Goal: Information Seeking & Learning: Learn about a topic

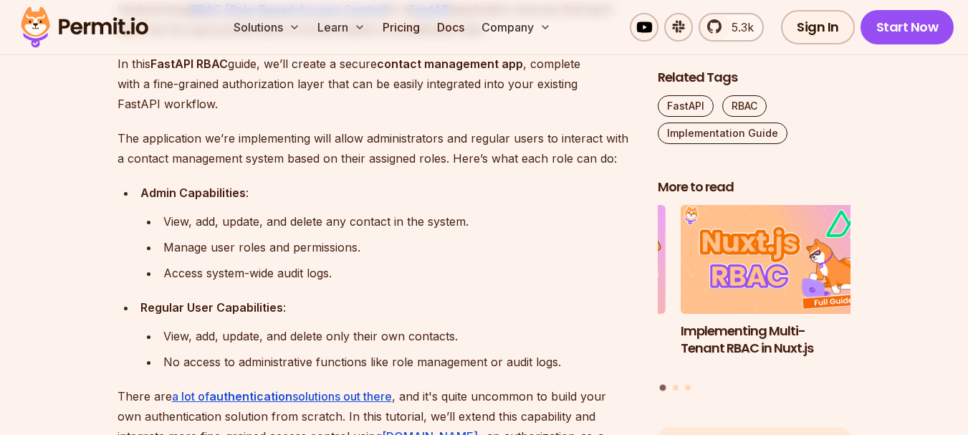
scroll to position [932, 0]
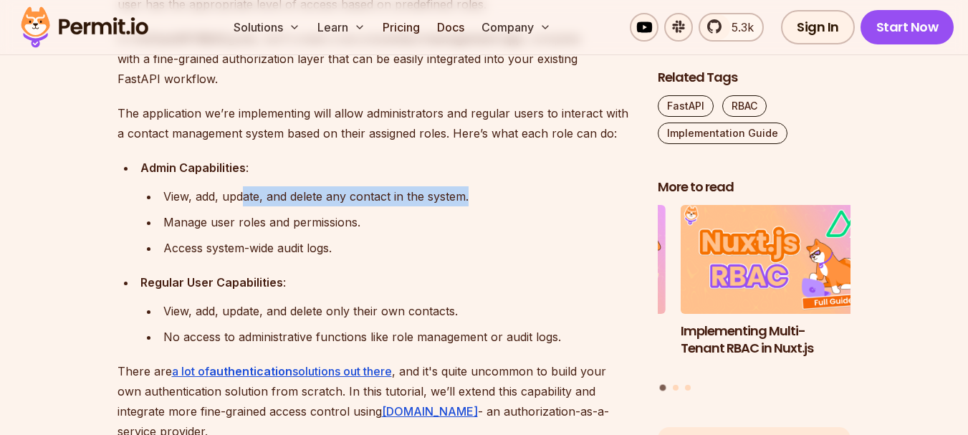
drag, startPoint x: 241, startPoint y: 198, endPoint x: 479, endPoint y: 200, distance: 238.7
click at [479, 200] on div "View, add, update, and delete any contact in the system." at bounding box center [399, 196] width 472 height 20
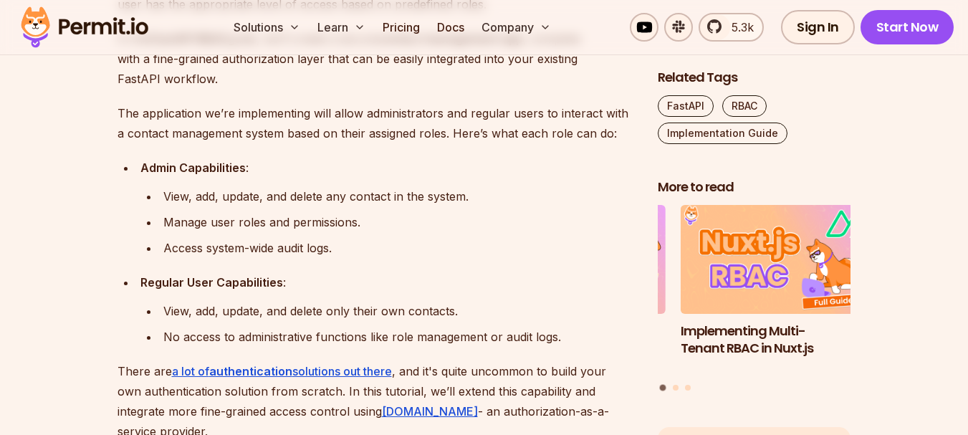
click at [459, 239] on div "Access system-wide audit logs." at bounding box center [399, 248] width 472 height 20
click at [185, 230] on div "Manage user roles and permissions." at bounding box center [399, 222] width 472 height 20
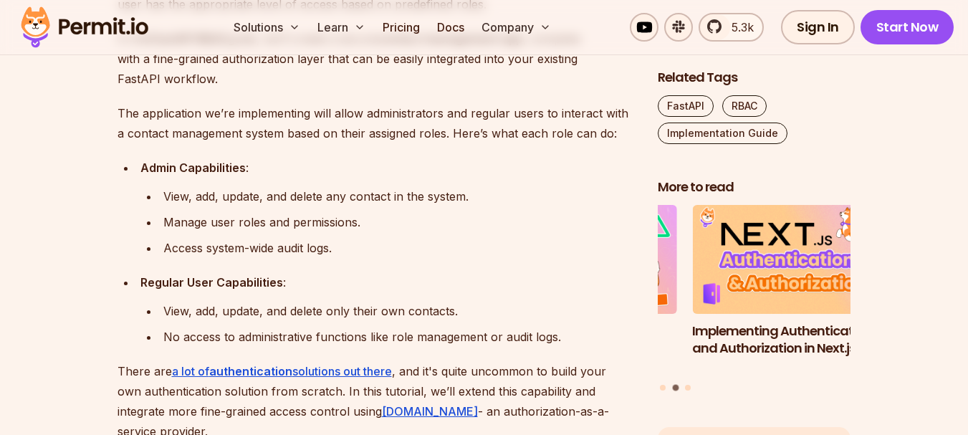
click at [227, 229] on div "Manage user roles and permissions." at bounding box center [399, 222] width 472 height 20
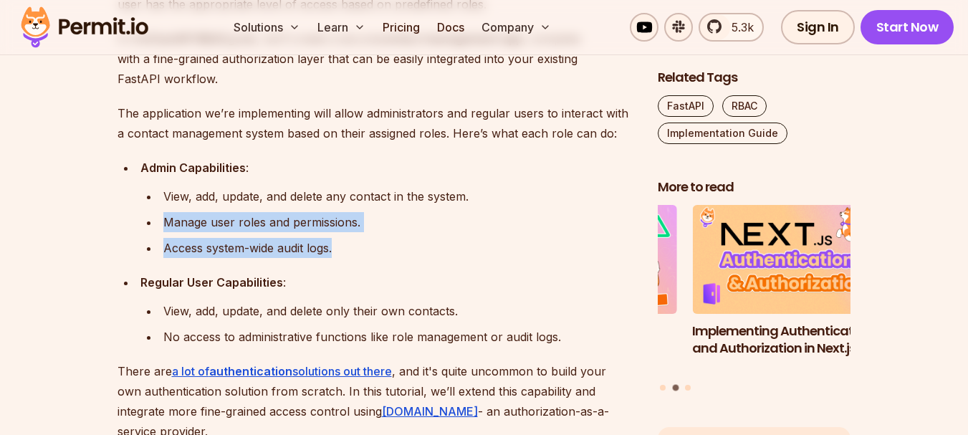
drag, startPoint x: 248, startPoint y: 195, endPoint x: 354, endPoint y: 242, distance: 116.1
click at [354, 242] on ul "View, add, update, and delete any contact in the system. Manage user roles and …" at bounding box center [387, 222] width 494 height 72
click at [448, 239] on div "Access system-wide audit logs." at bounding box center [399, 248] width 472 height 20
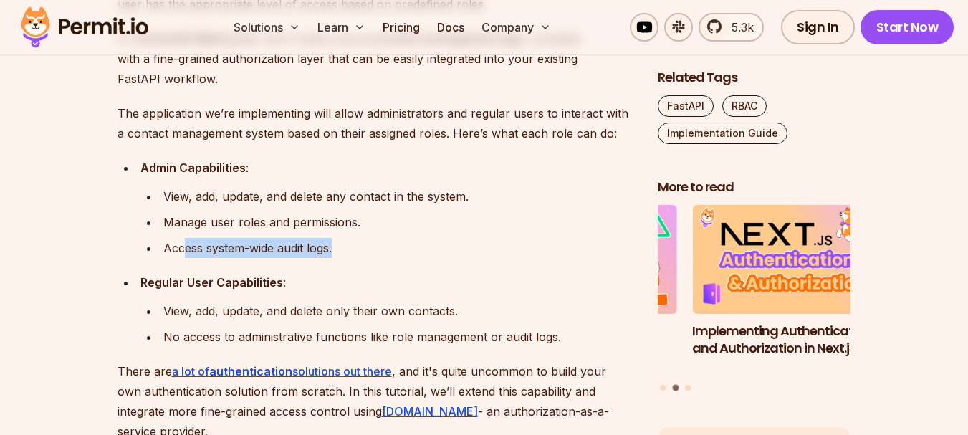
drag, startPoint x: 186, startPoint y: 245, endPoint x: 346, endPoint y: 246, distance: 159.8
click at [346, 246] on div "Access system-wide audit logs." at bounding box center [399, 248] width 472 height 20
click at [441, 255] on div "Access system-wide audit logs." at bounding box center [399, 248] width 472 height 20
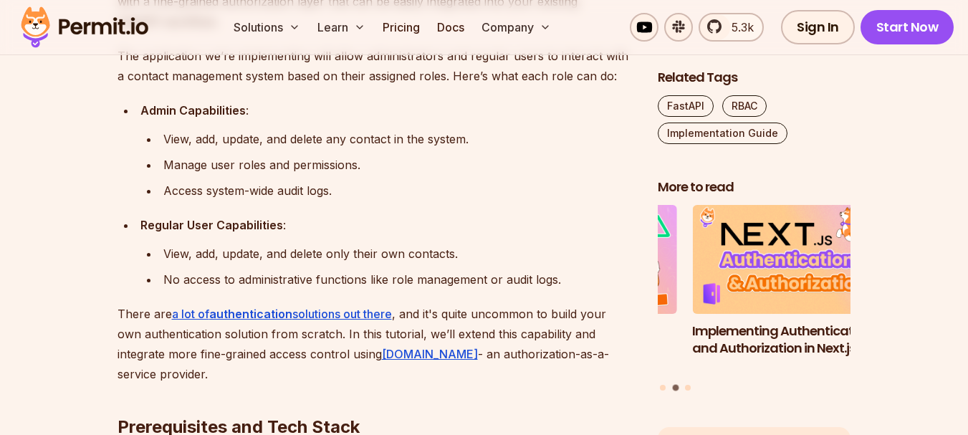
scroll to position [1075, 0]
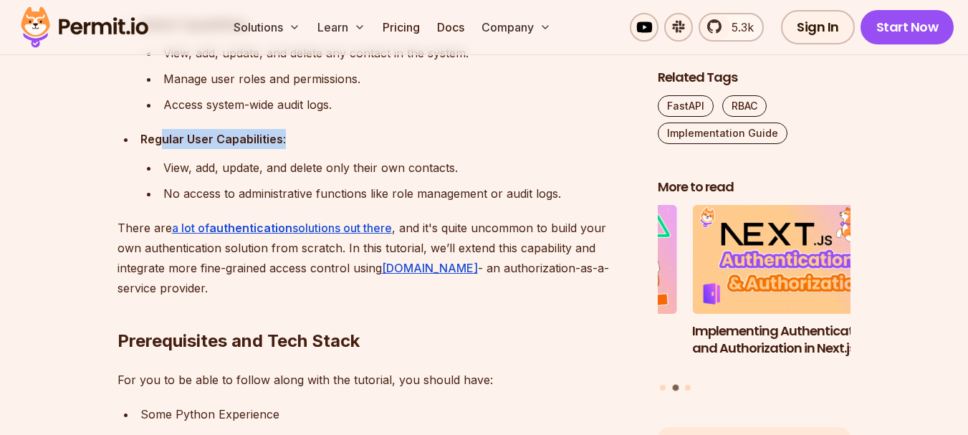
drag, startPoint x: 164, startPoint y: 141, endPoint x: 316, endPoint y: 139, distance: 151.9
click at [316, 139] on div "Regular User Capabilities :" at bounding box center [387, 139] width 494 height 20
click at [247, 168] on div "View, add, update, and delete only their own contacts." at bounding box center [399, 168] width 472 height 20
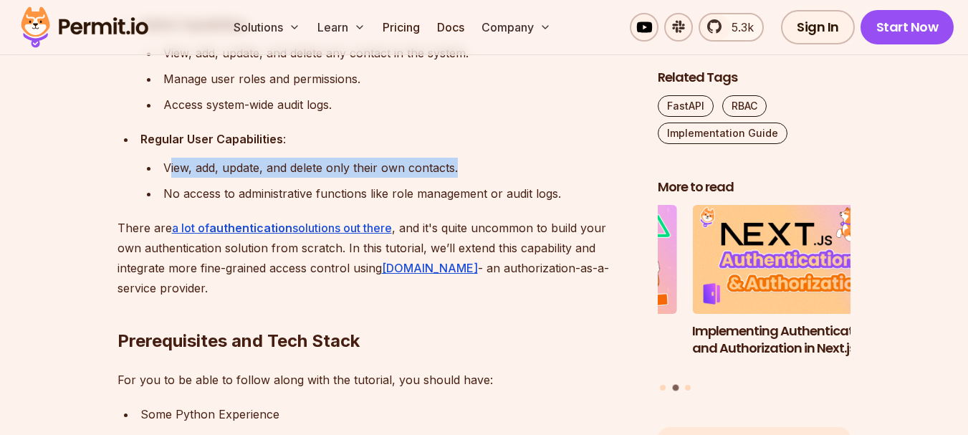
drag, startPoint x: 170, startPoint y: 171, endPoint x: 464, endPoint y: 165, distance: 293.9
click at [464, 165] on div "View, add, update, and delete only their own contacts." at bounding box center [399, 168] width 472 height 20
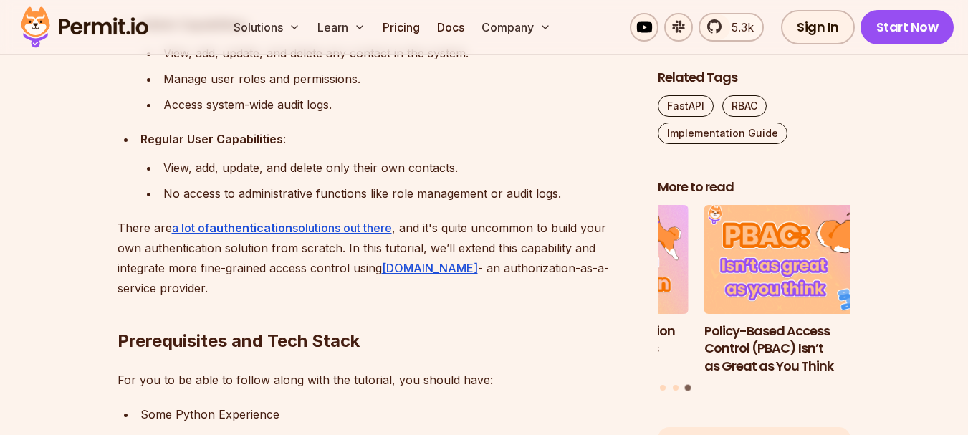
click at [219, 198] on div "No access to administrative functions like role management or audit logs." at bounding box center [399, 193] width 472 height 20
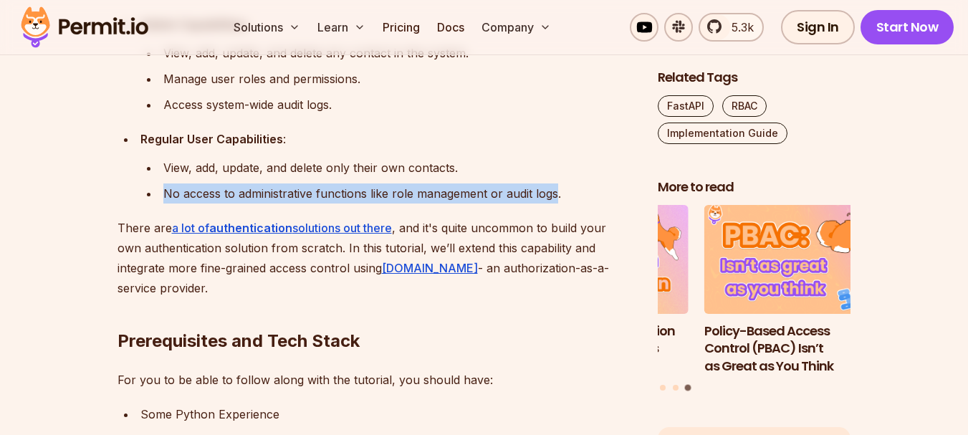
drag, startPoint x: 160, startPoint y: 196, endPoint x: 554, endPoint y: 201, distance: 394.2
click at [554, 201] on li "No access to administrative functions like role management or audit logs." at bounding box center [397, 193] width 476 height 20
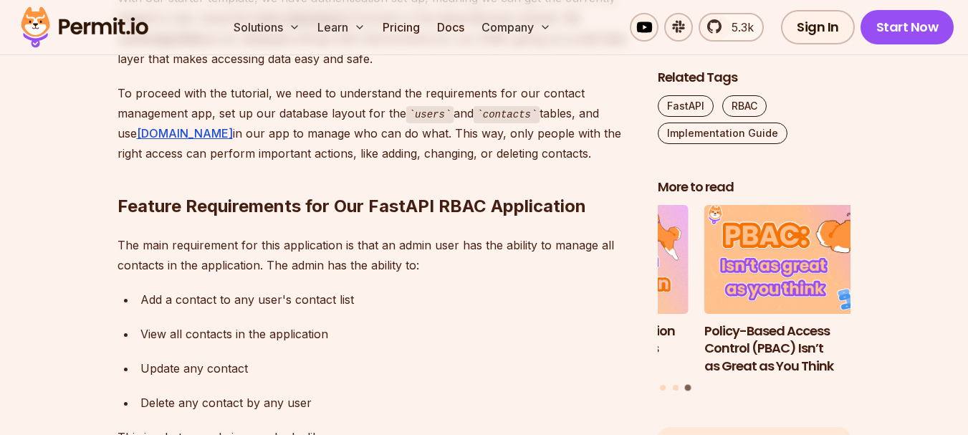
scroll to position [2437, 0]
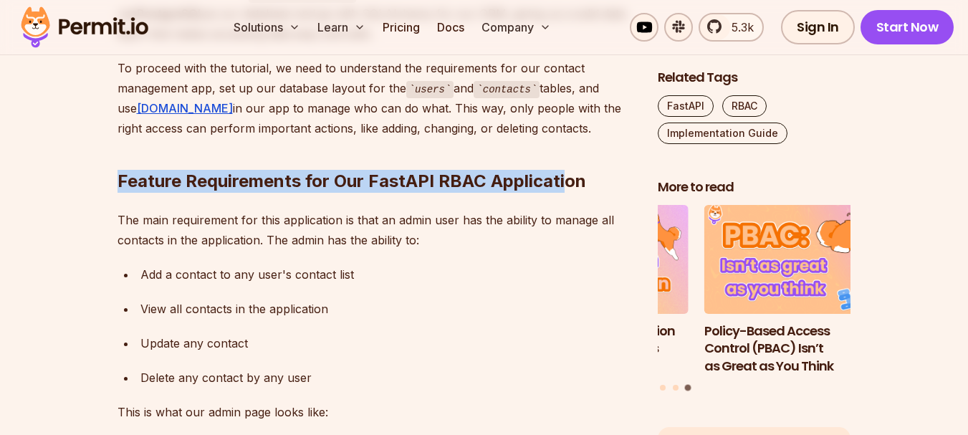
drag, startPoint x: 115, startPoint y: 315, endPoint x: 564, endPoint y: 308, distance: 448.7
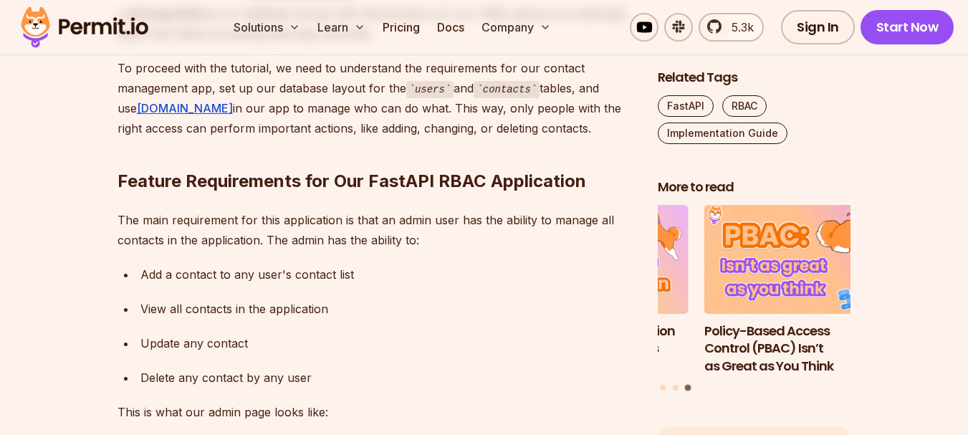
click at [369, 250] on p "The main requirement for this application is that an admin user has the ability…" at bounding box center [376, 230] width 517 height 40
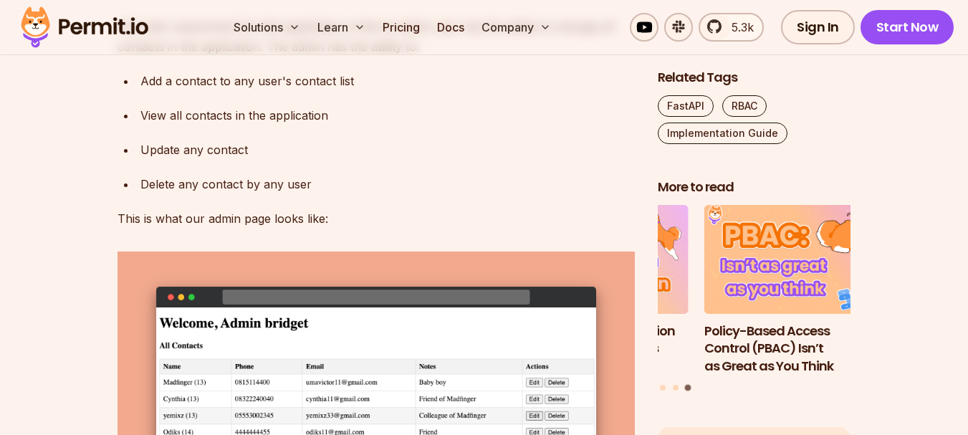
scroll to position [2652, 0]
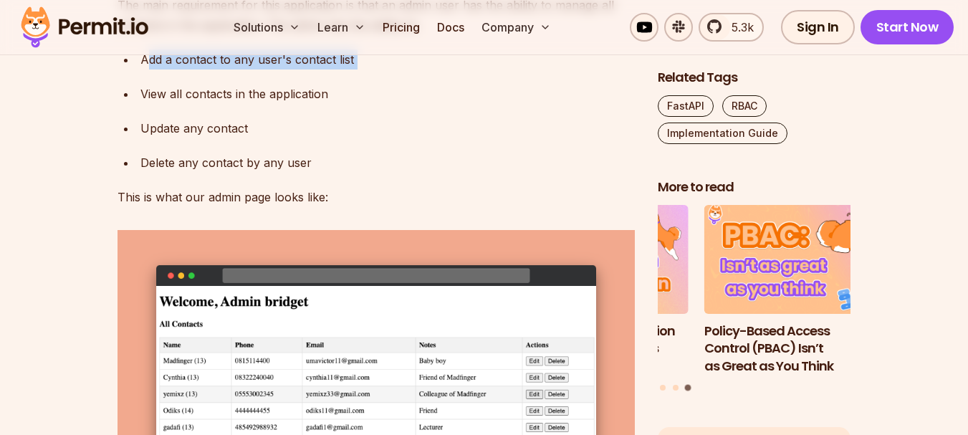
drag, startPoint x: 145, startPoint y: 196, endPoint x: 354, endPoint y: 219, distance: 210.4
click at [354, 173] on ul "Add a contact to any user's contact list View all contacts in the application U…" at bounding box center [376, 110] width 517 height 123
click at [328, 173] on ul "Add a contact to any user's contact list View all contacts in the application U…" at bounding box center [376, 110] width 517 height 123
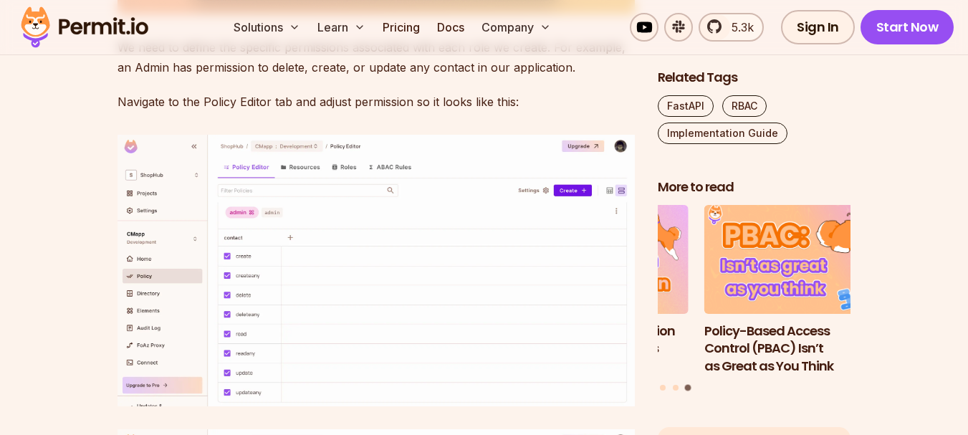
scroll to position [5733, 0]
